Goal: Task Accomplishment & Management: Manage account settings

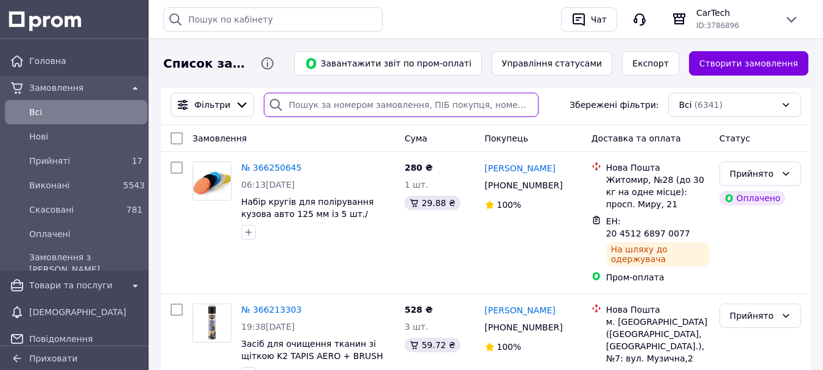
click at [331, 96] on input "search" at bounding box center [401, 105] width 275 height 24
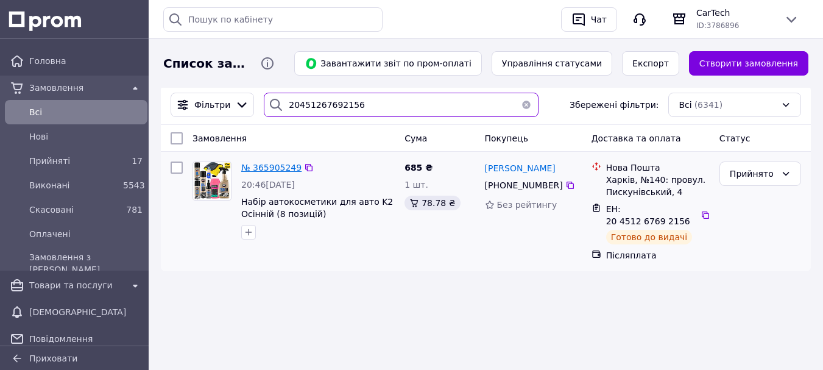
type input "20451267692156"
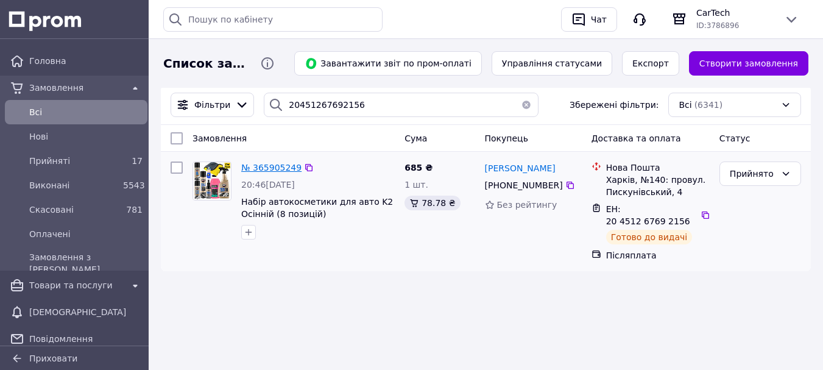
click at [280, 170] on span "№ 365905249" at bounding box center [271, 168] width 60 height 10
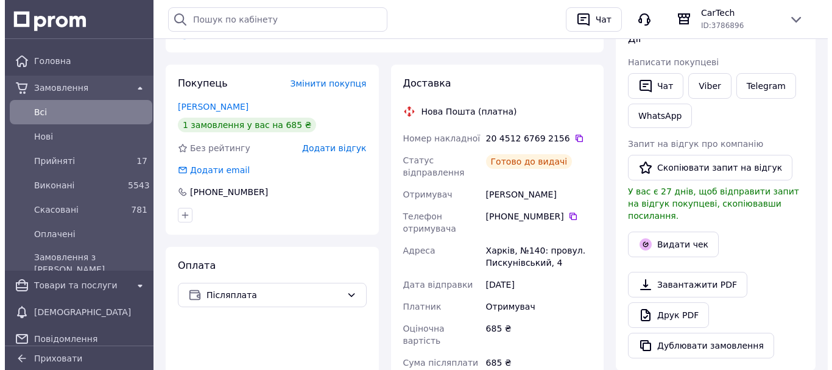
scroll to position [264, 0]
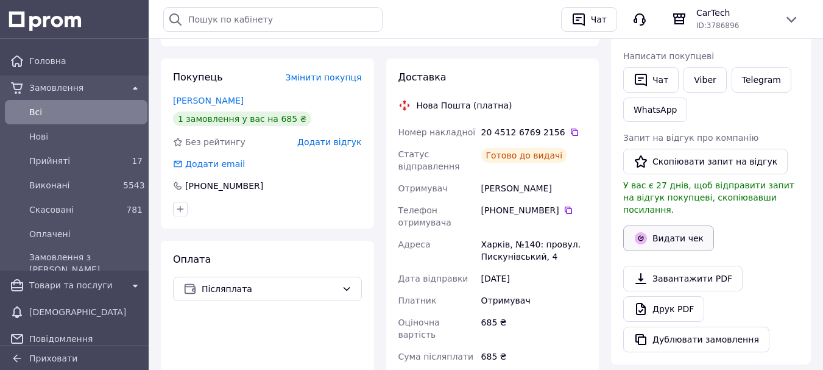
click at [679, 231] on button "Видати чек" at bounding box center [668, 238] width 91 height 26
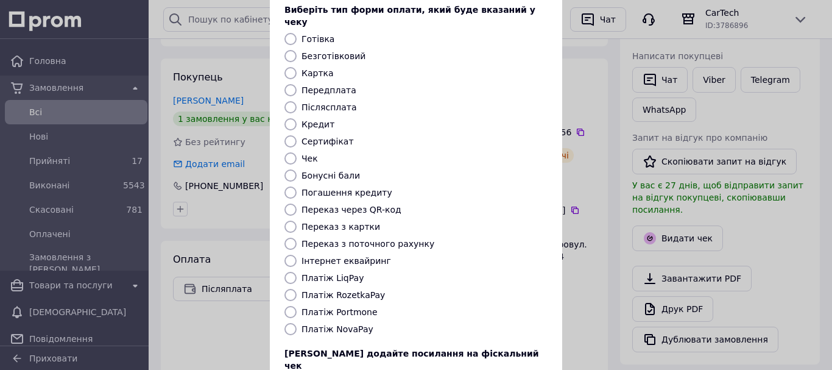
scroll to position [102, 0]
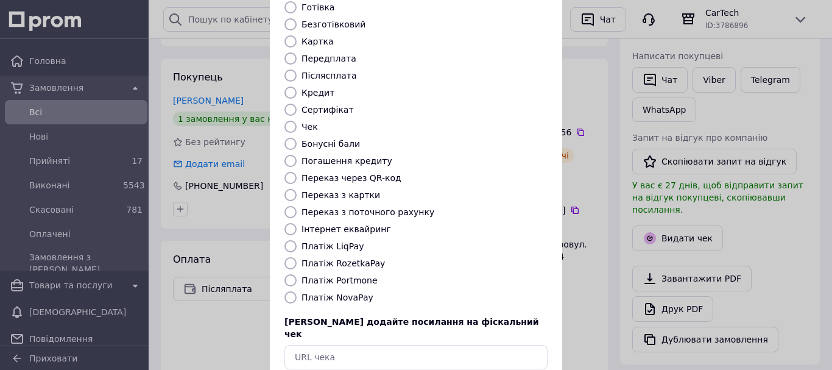
click at [342, 291] on div "Платіж NovaPay" at bounding box center [424, 297] width 251 height 12
click at [342, 292] on label "Платіж NovaPay" at bounding box center [337, 297] width 72 height 10
click at [297, 291] on input "Платіж NovaPay" at bounding box center [290, 297] width 12 height 12
radio input "true"
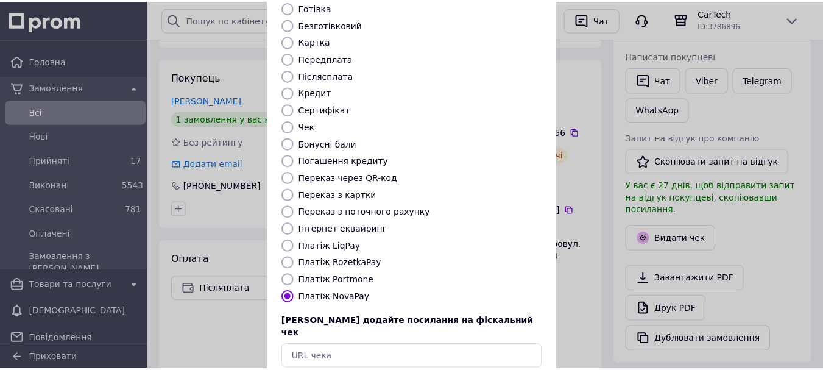
scroll to position [153, 0]
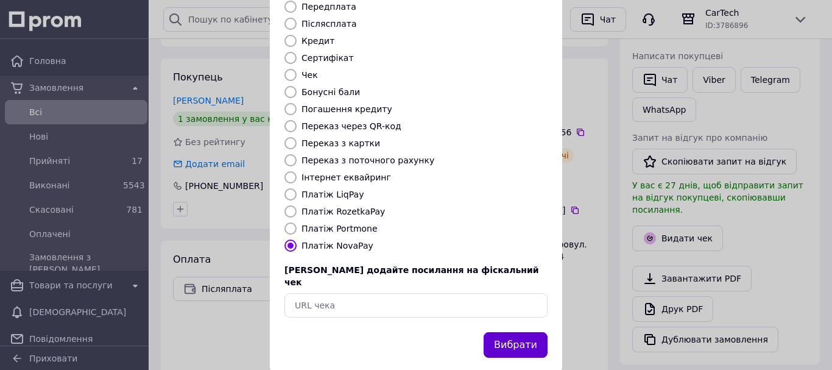
click at [502, 332] on button "Вибрати" at bounding box center [516, 345] width 64 height 26
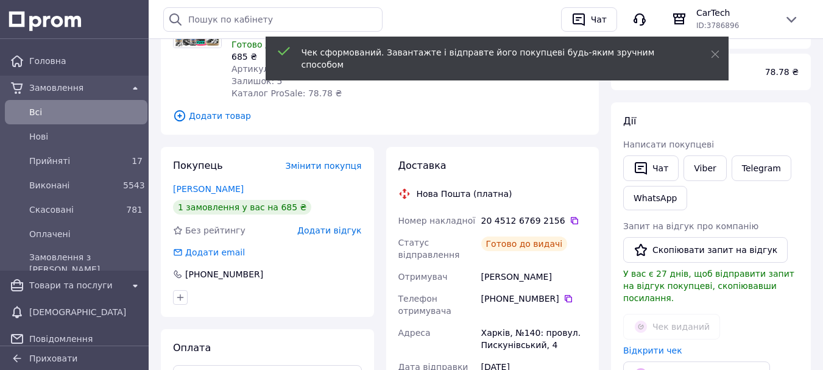
scroll to position [0, 0]
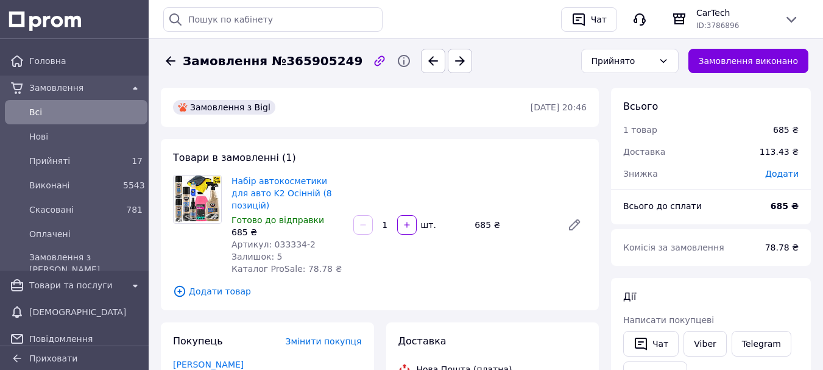
click at [290, 58] on span "Замовлення №365905249" at bounding box center [273, 61] width 180 height 18
copy span "365905249"
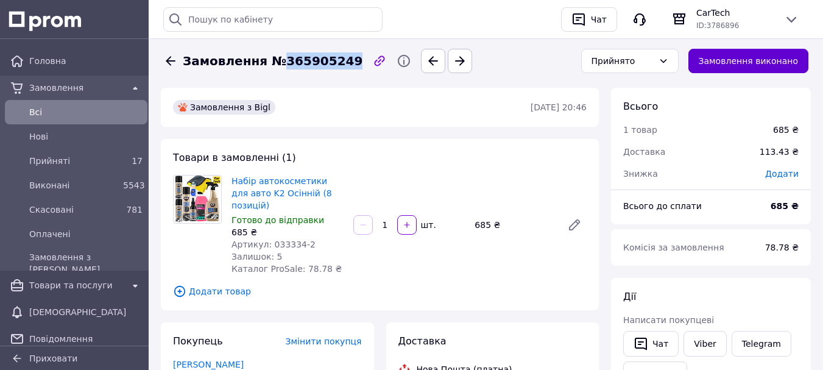
click at [778, 66] on button "Замовлення виконано" at bounding box center [748, 61] width 121 height 24
